Goal: Transaction & Acquisition: Purchase product/service

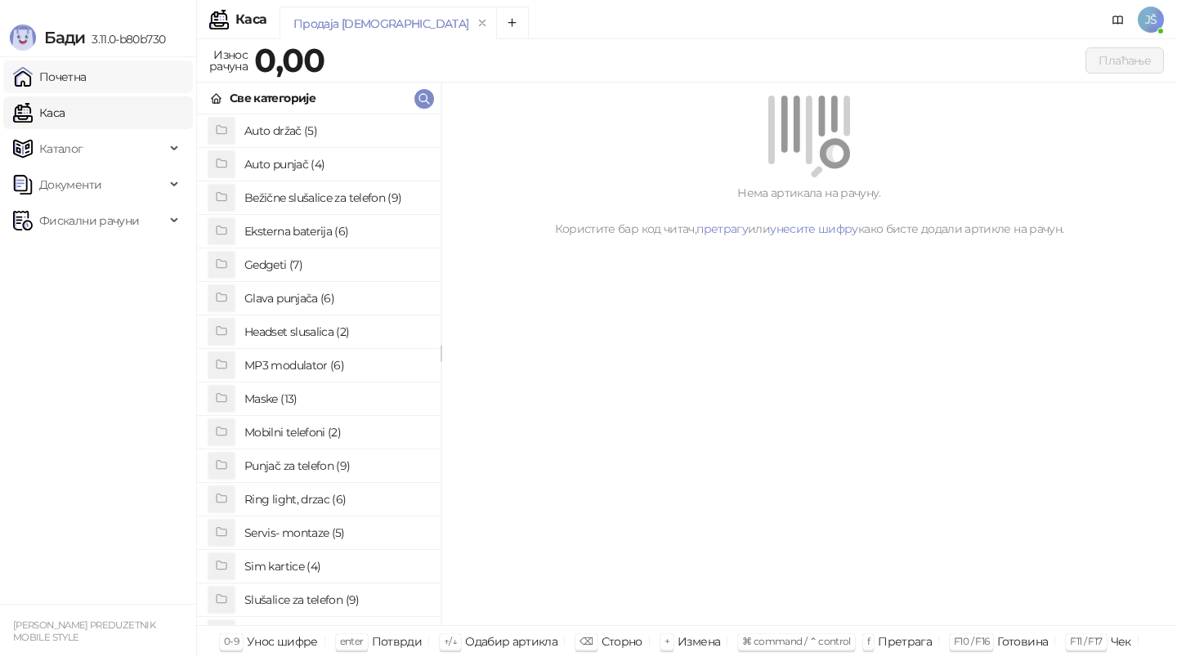
click at [83, 65] on link "Почетна" at bounding box center [50, 77] width 74 height 33
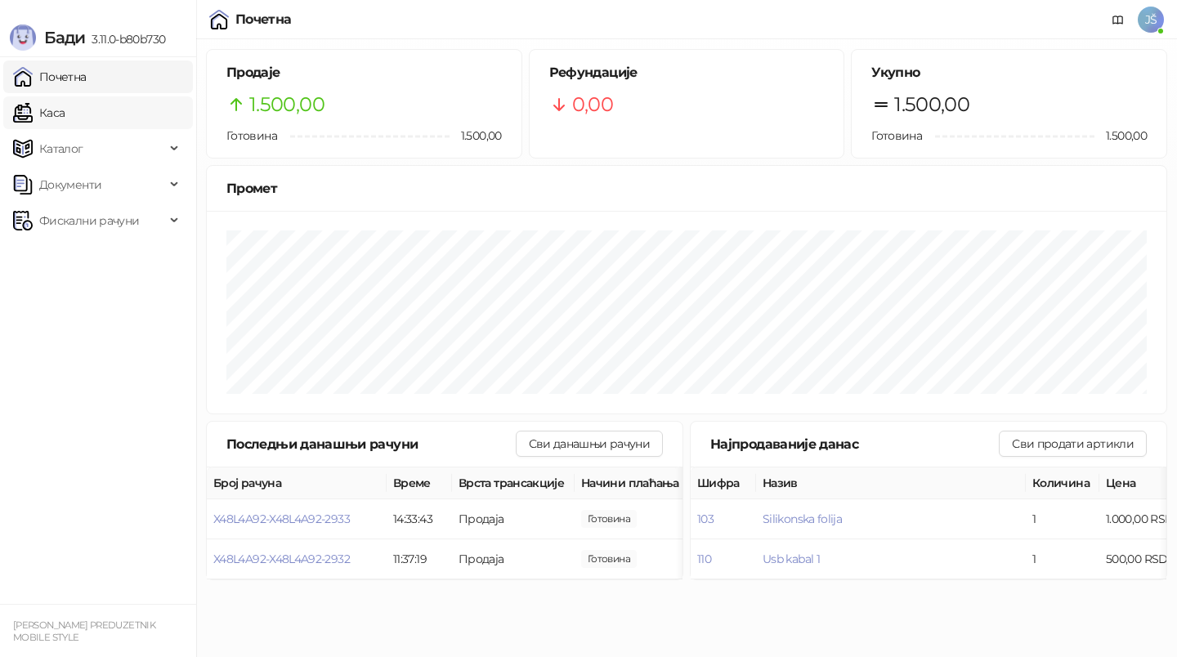
click at [65, 101] on link "Каса" at bounding box center [39, 112] width 52 height 33
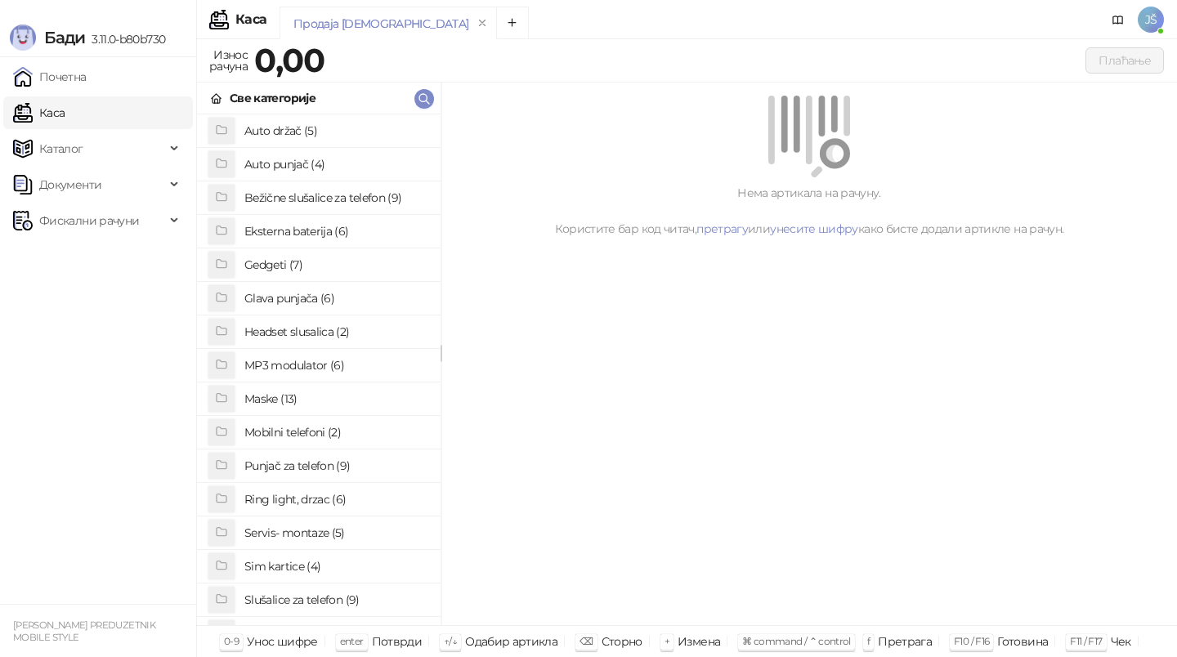
click at [285, 473] on h4 "Punjač za telefon (9)" at bounding box center [335, 466] width 183 height 26
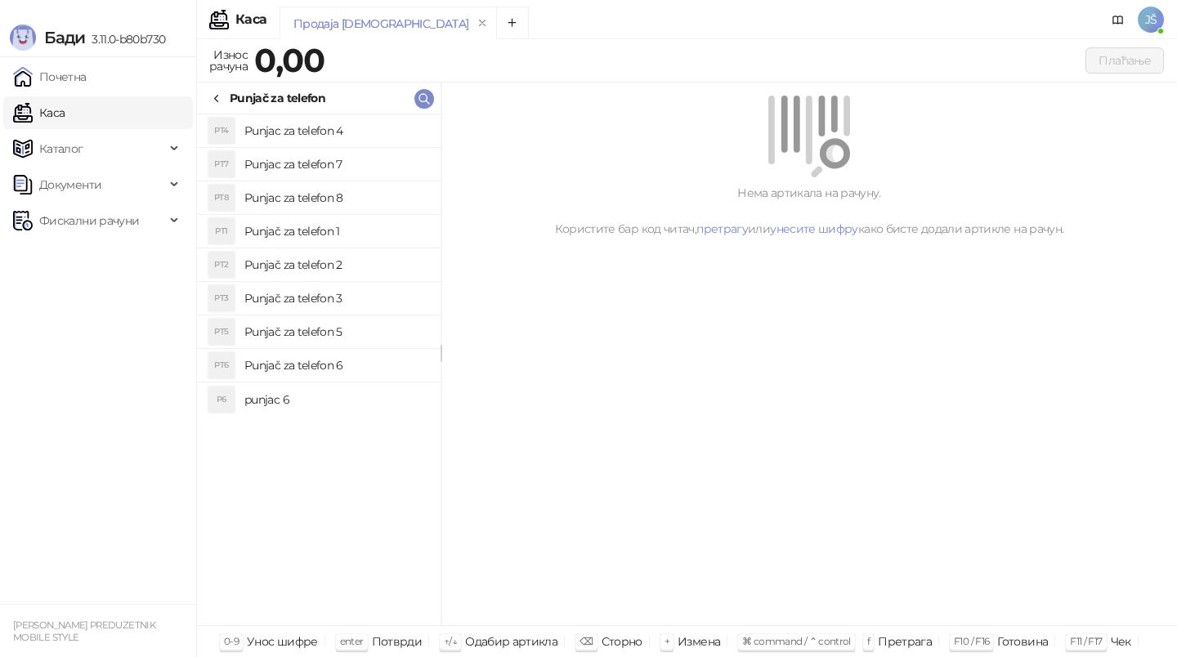
click at [343, 290] on h4 "Punjač za telefon 3" at bounding box center [335, 298] width 183 height 26
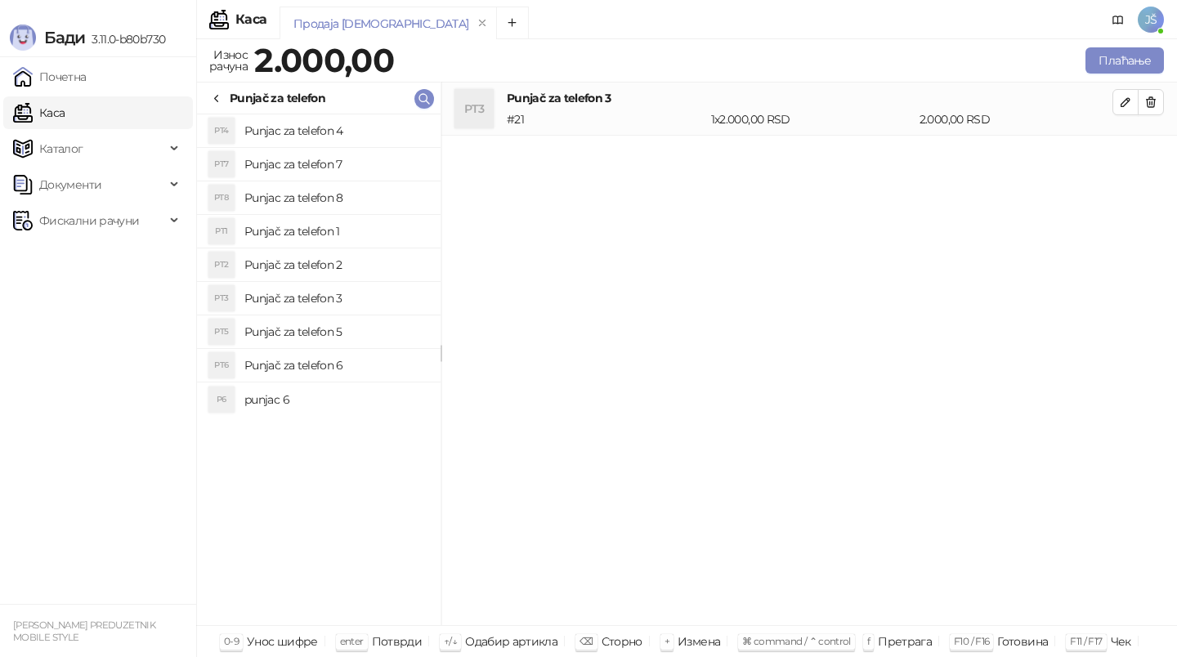
click at [351, 124] on h4 "Punjac za telefon 4" at bounding box center [335, 131] width 183 height 26
click at [1150, 114] on button "button" at bounding box center [1151, 102] width 26 height 26
click at [1144, 56] on button "Плаћање" at bounding box center [1125, 60] width 78 height 26
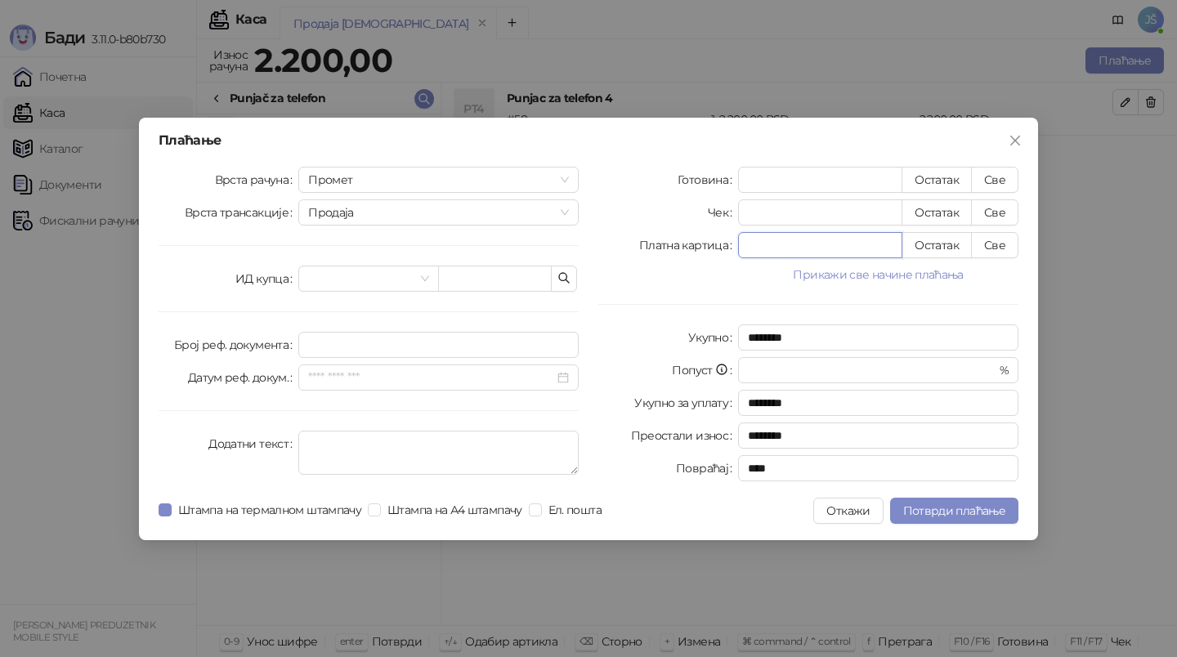
click at [889, 242] on input "*" at bounding box center [820, 245] width 163 height 25
click at [999, 250] on button "Све" at bounding box center [994, 245] width 47 height 26
type input "****"
click at [932, 520] on button "Потврди плаћање" at bounding box center [954, 511] width 128 height 26
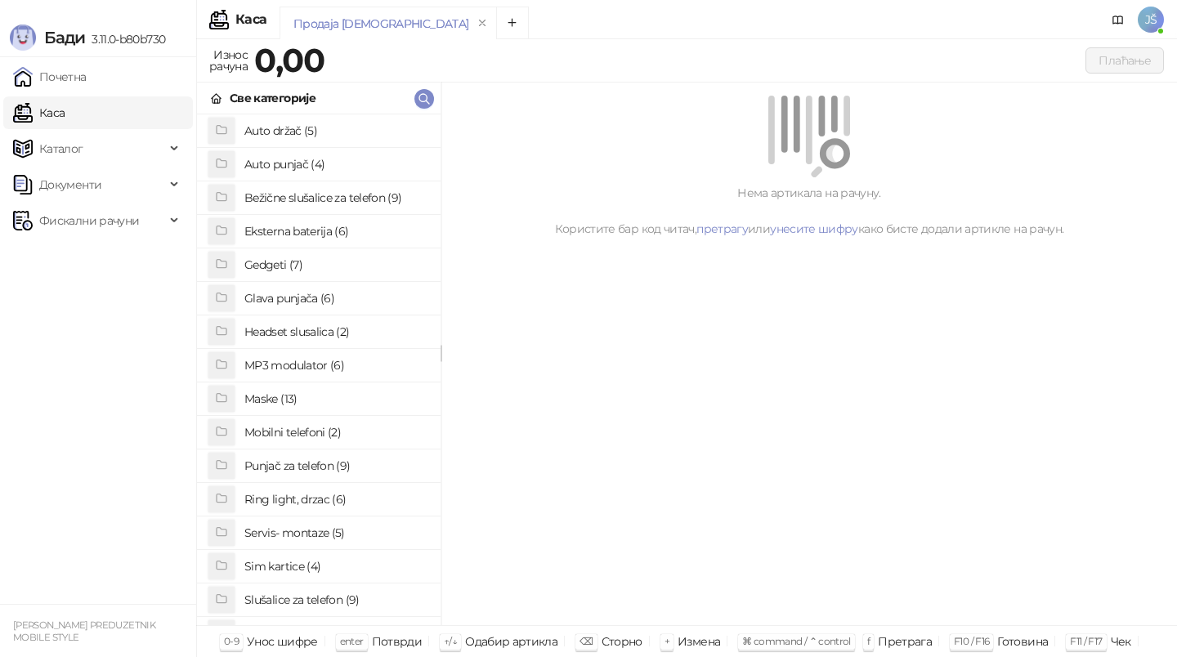
click at [305, 602] on h4 "Slušalice za telefon (9)" at bounding box center [335, 600] width 183 height 26
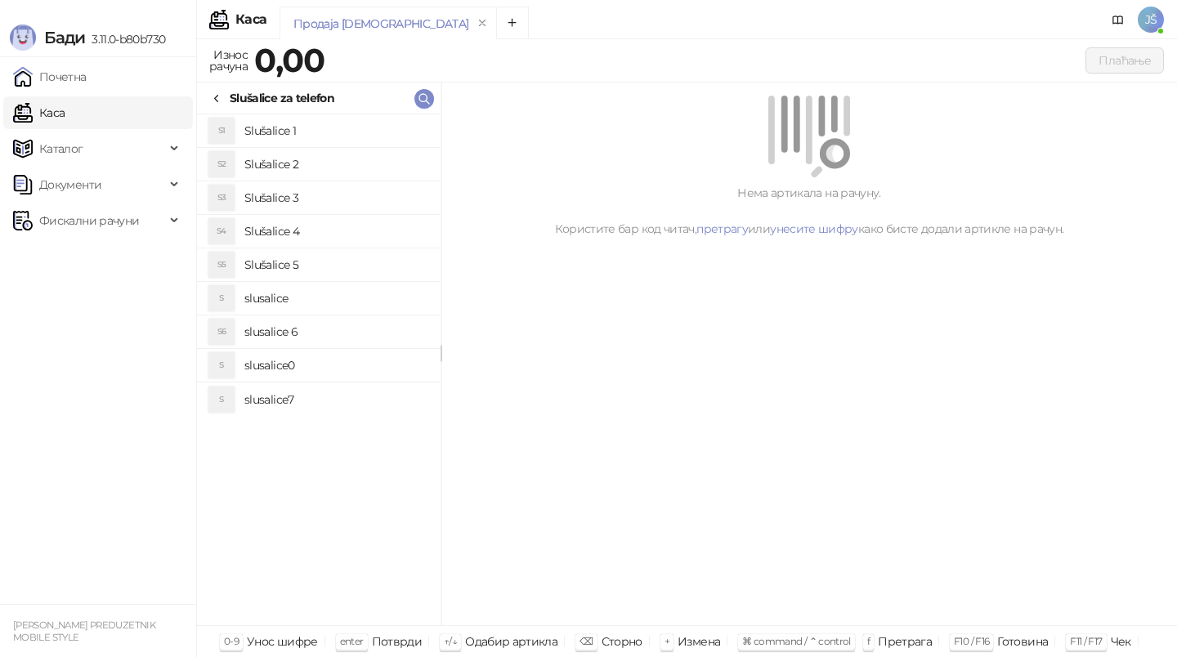
click at [316, 330] on h4 "slusalice 6" at bounding box center [335, 332] width 183 height 26
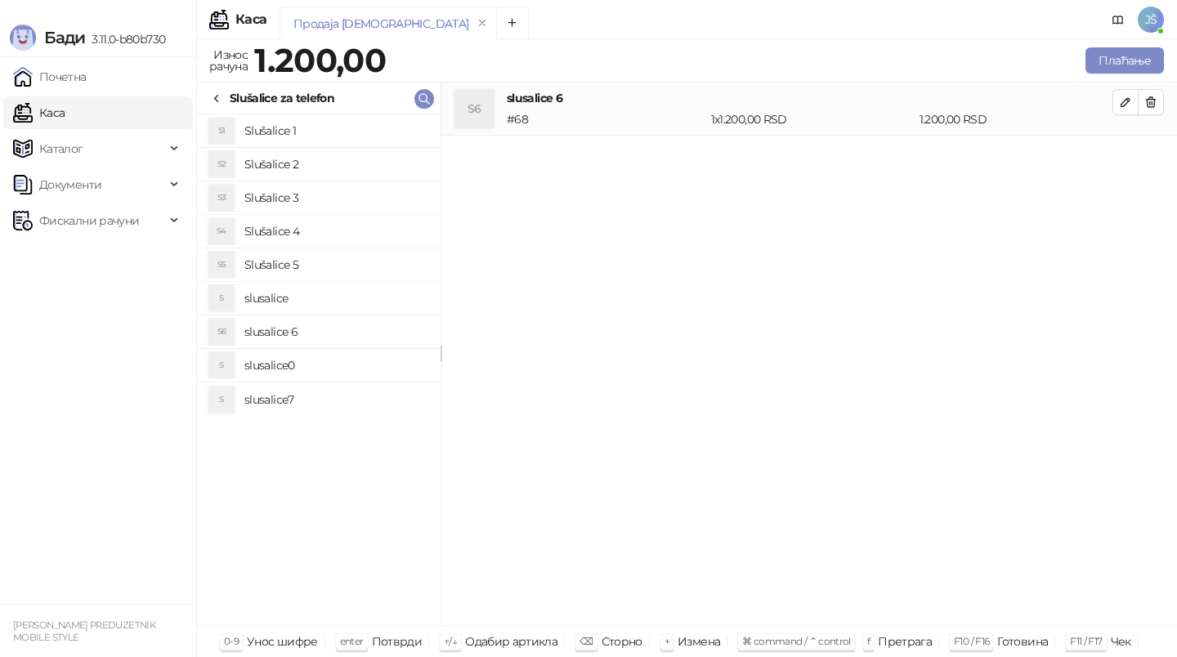
click at [316, 330] on h4 "slusalice 6" at bounding box center [335, 332] width 183 height 26
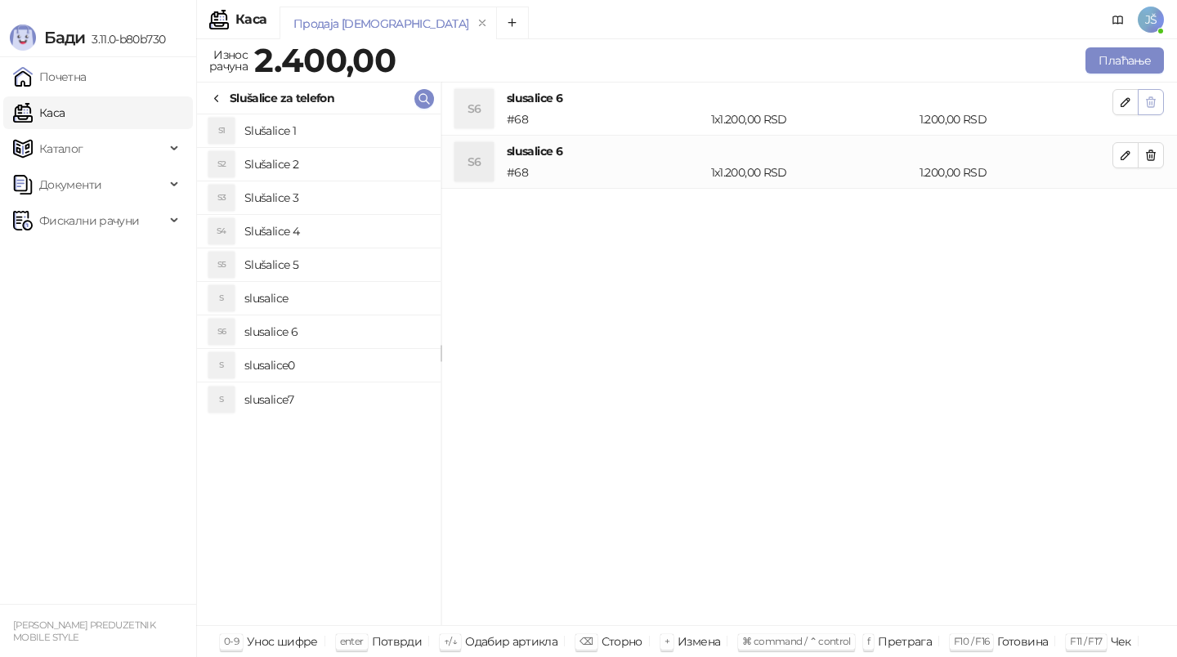
click at [1155, 96] on icon "button" at bounding box center [1151, 102] width 13 height 13
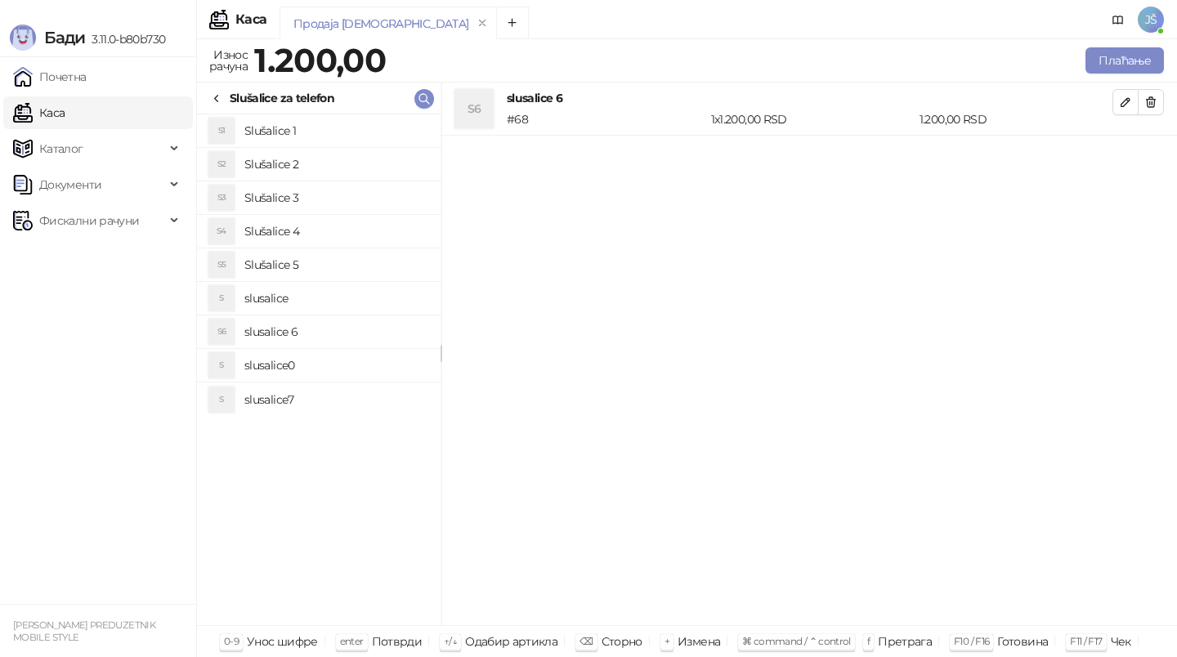
click at [1155, 96] on icon "button" at bounding box center [1151, 102] width 13 height 13
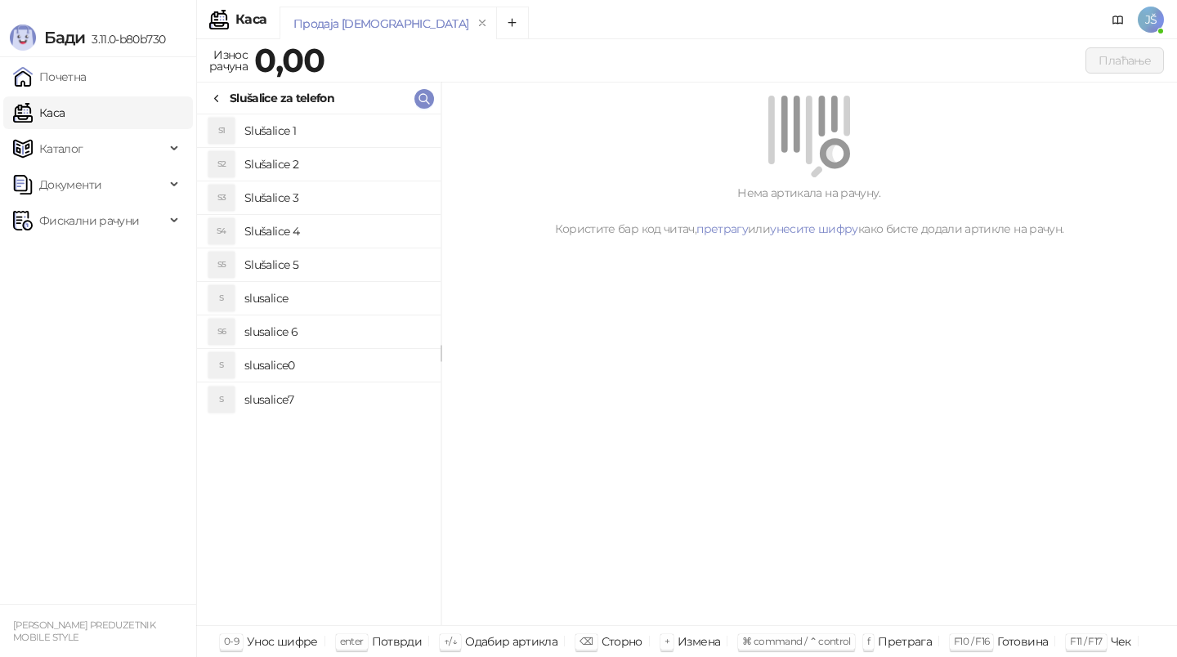
click at [222, 90] on div at bounding box center [216, 98] width 13 height 18
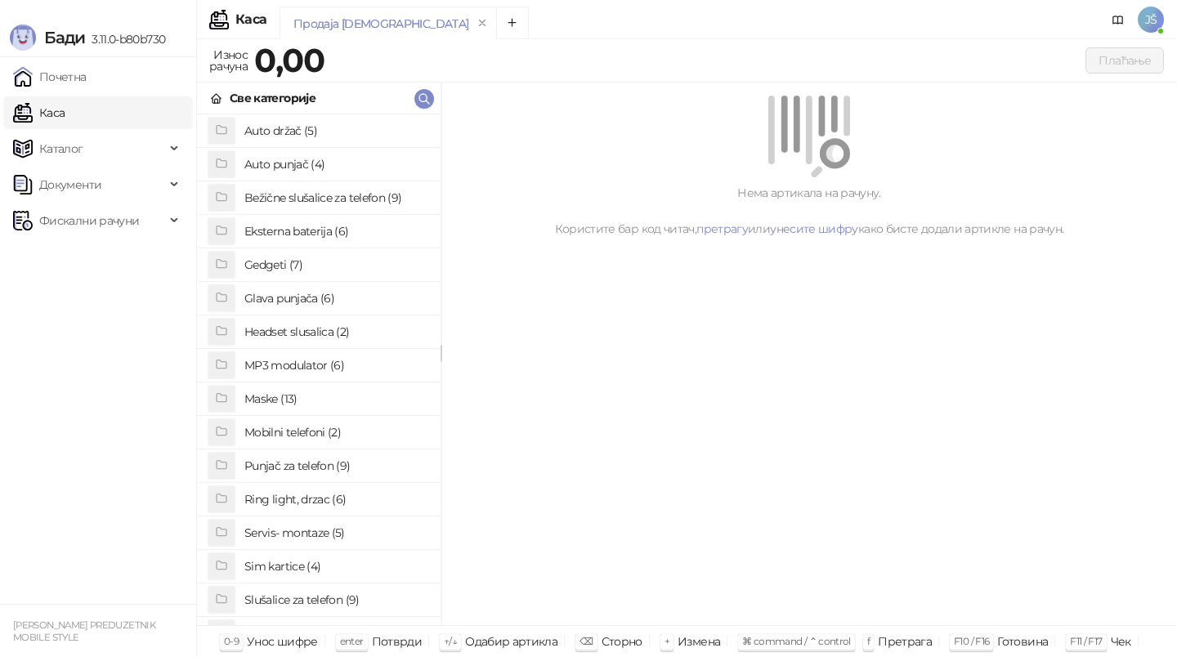
click at [288, 191] on h4 "Bežične slušalice za telefon (9)" at bounding box center [335, 198] width 183 height 26
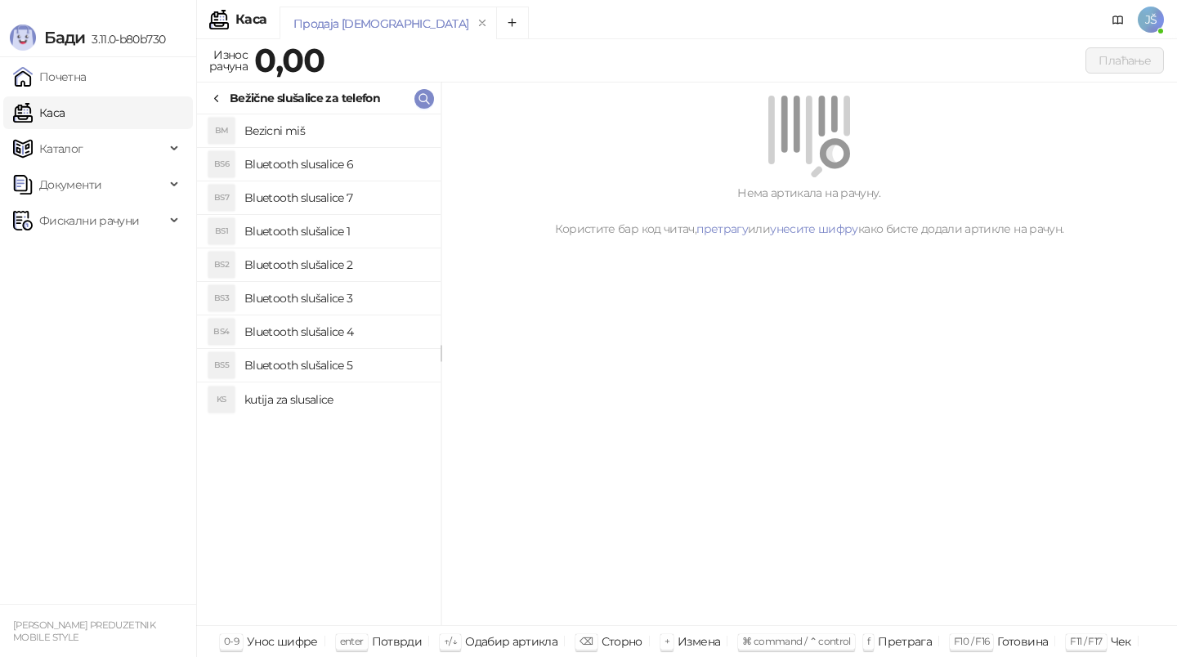
click at [351, 168] on h4 "Bluetooth slusalice 6" at bounding box center [335, 164] width 183 height 26
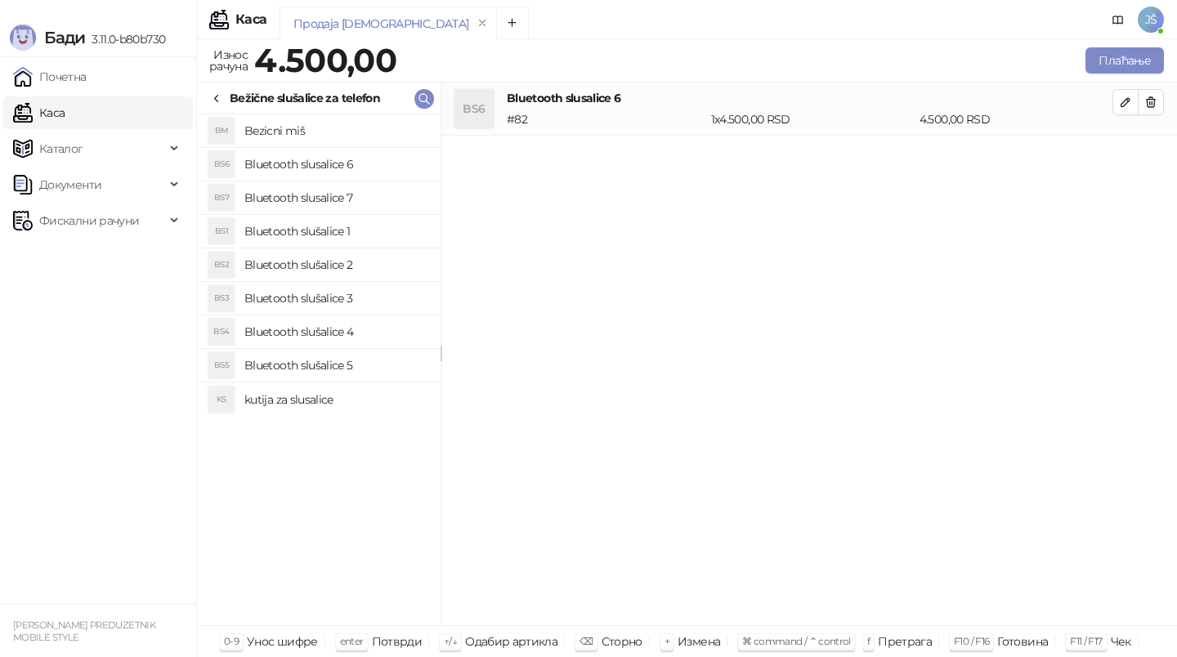
click at [378, 303] on h4 "Bluetooth slušalice 3" at bounding box center [335, 298] width 183 height 26
click at [397, 259] on h4 "Bluetooth slušalice 2" at bounding box center [335, 265] width 183 height 26
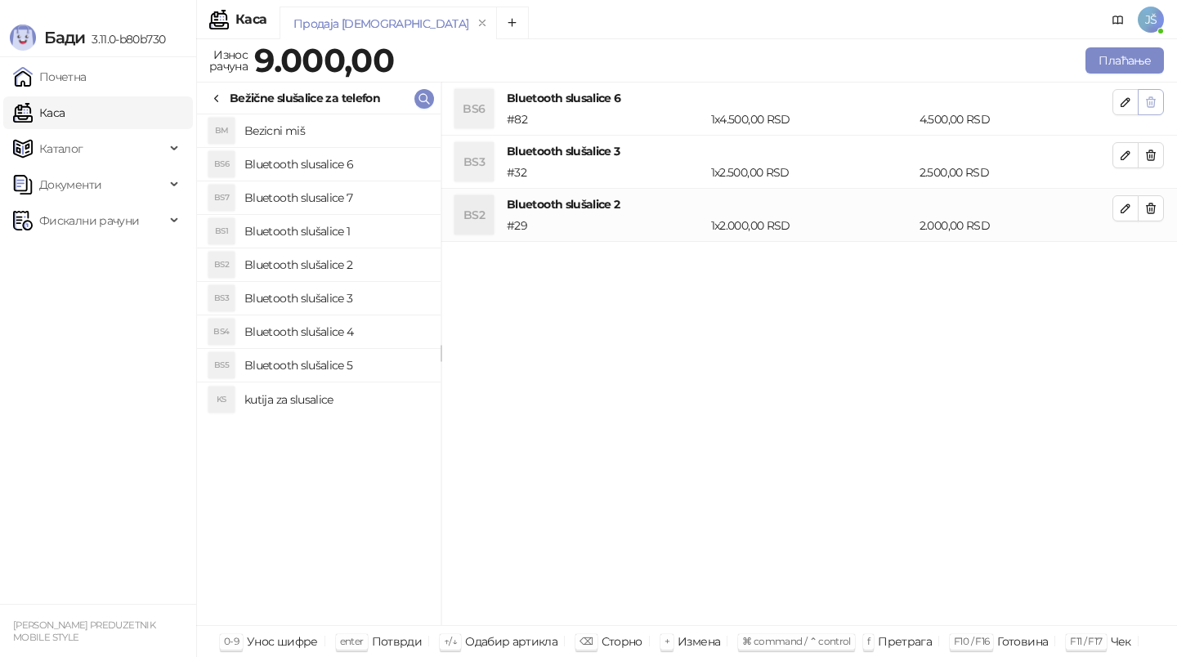
click at [1156, 97] on icon "button" at bounding box center [1151, 102] width 13 height 13
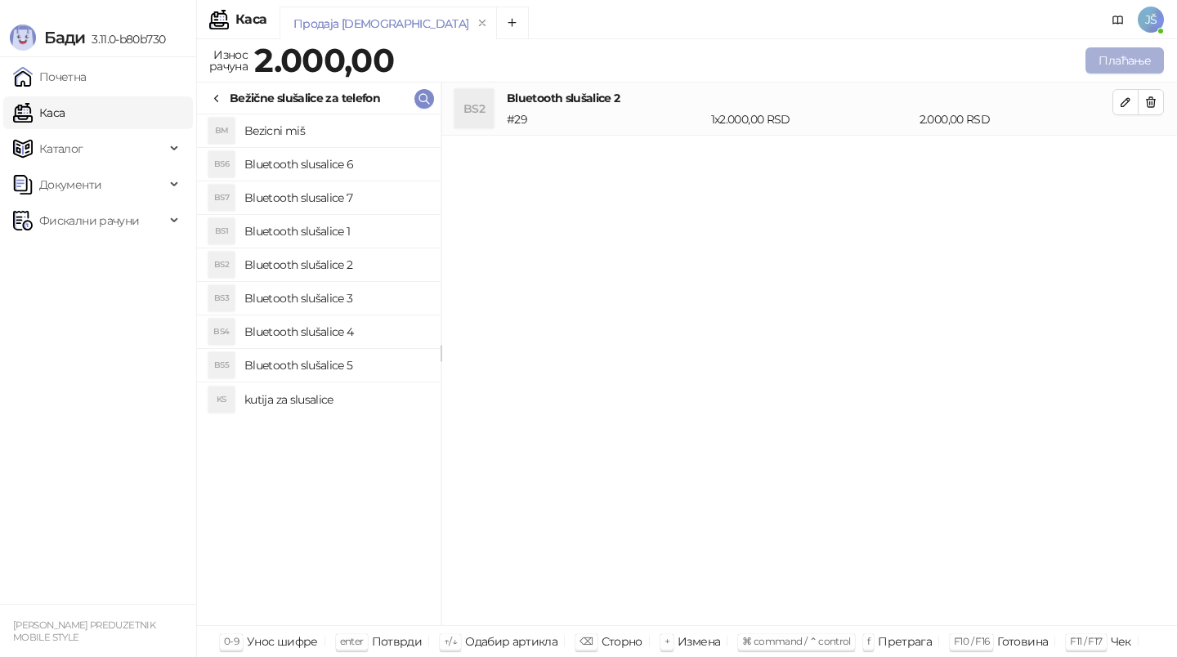
click at [1137, 65] on button "Плаћање" at bounding box center [1125, 60] width 78 height 26
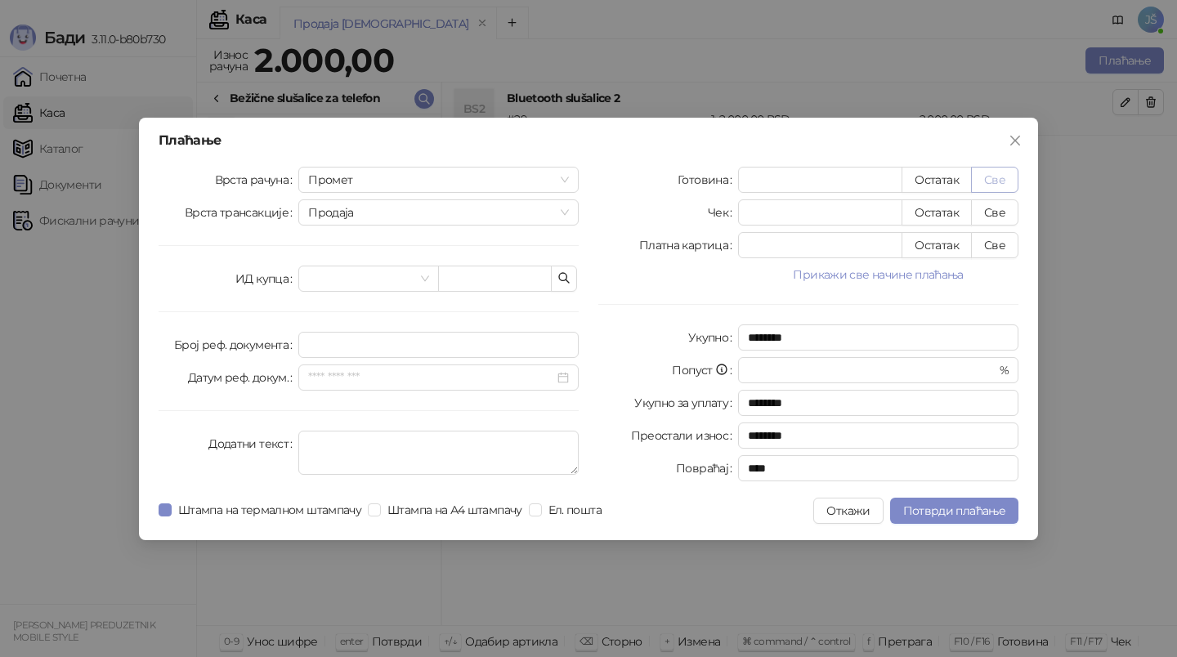
click at [987, 175] on button "Све" at bounding box center [994, 180] width 47 height 26
type input "****"
click at [989, 510] on span "Потврди плаћање" at bounding box center [954, 511] width 102 height 15
